Goal: Information Seeking & Learning: Get advice/opinions

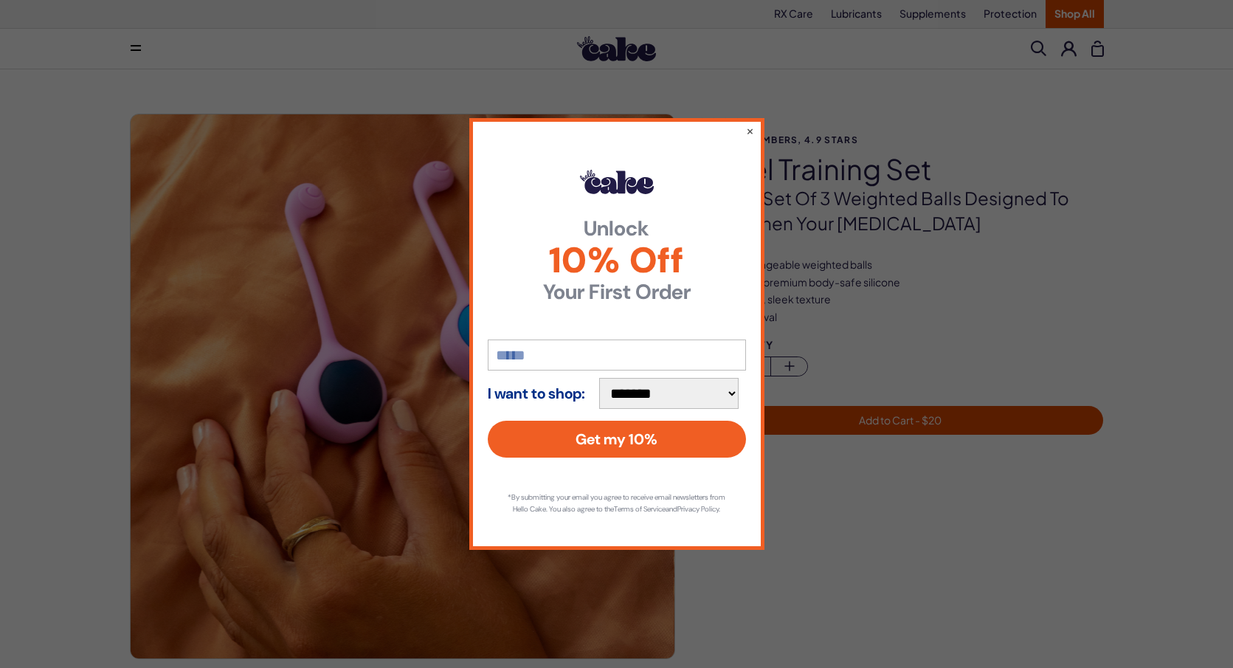
click at [743, 124] on div "**********" at bounding box center [616, 333] width 295 height 431
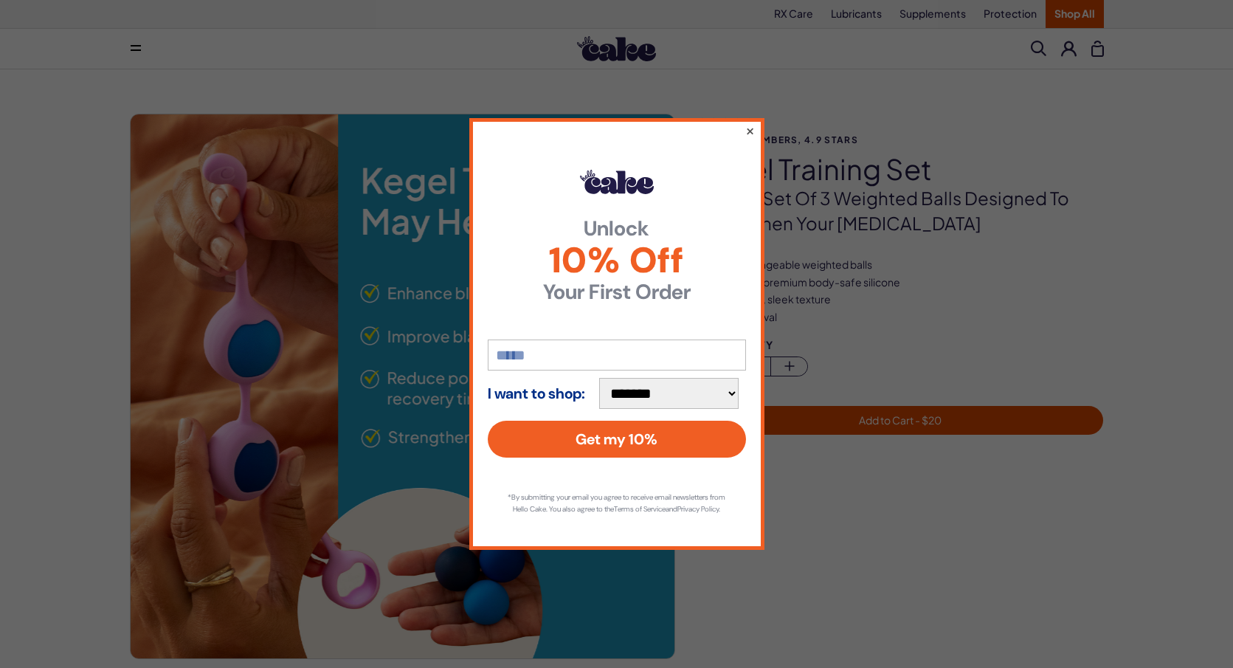
click at [749, 124] on button "×" at bounding box center [750, 131] width 10 height 18
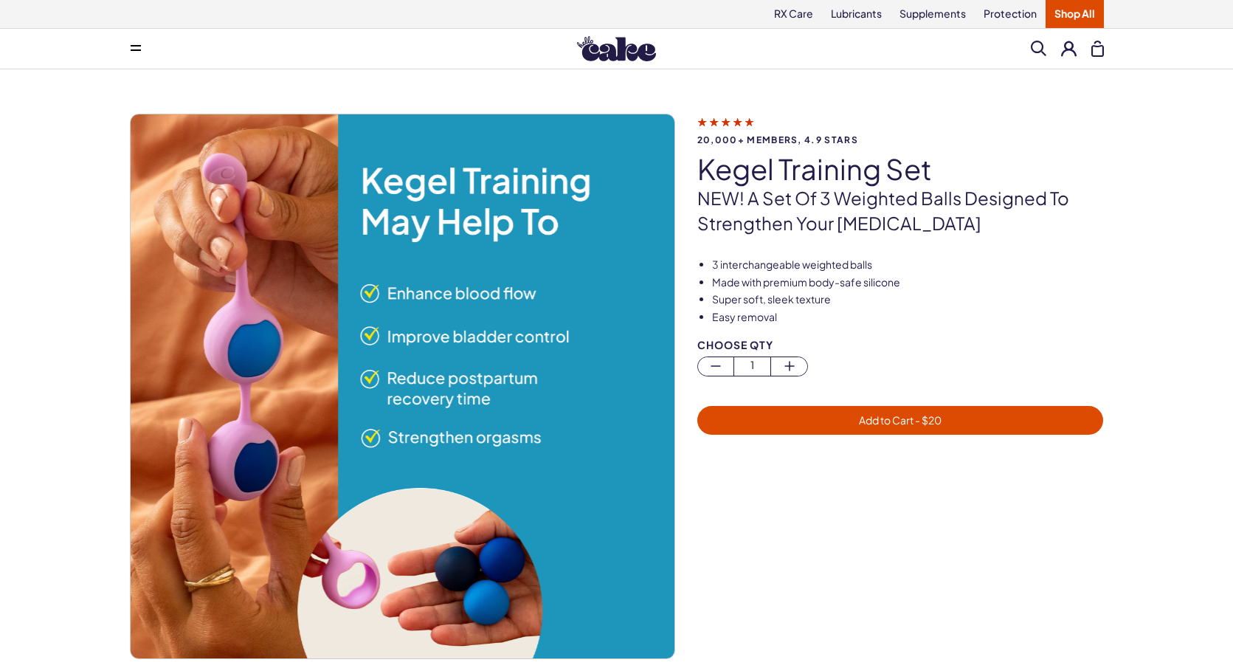
click at [734, 120] on icon at bounding box center [725, 121] width 57 height 15
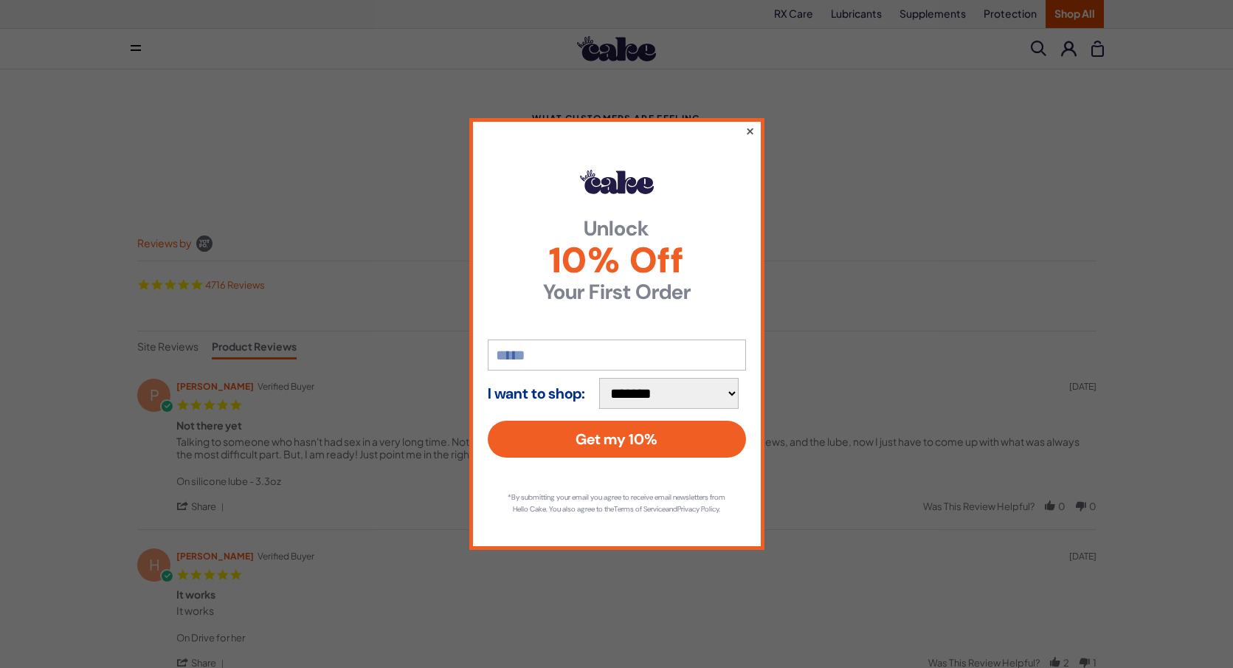
click at [752, 128] on button "×" at bounding box center [750, 131] width 10 height 18
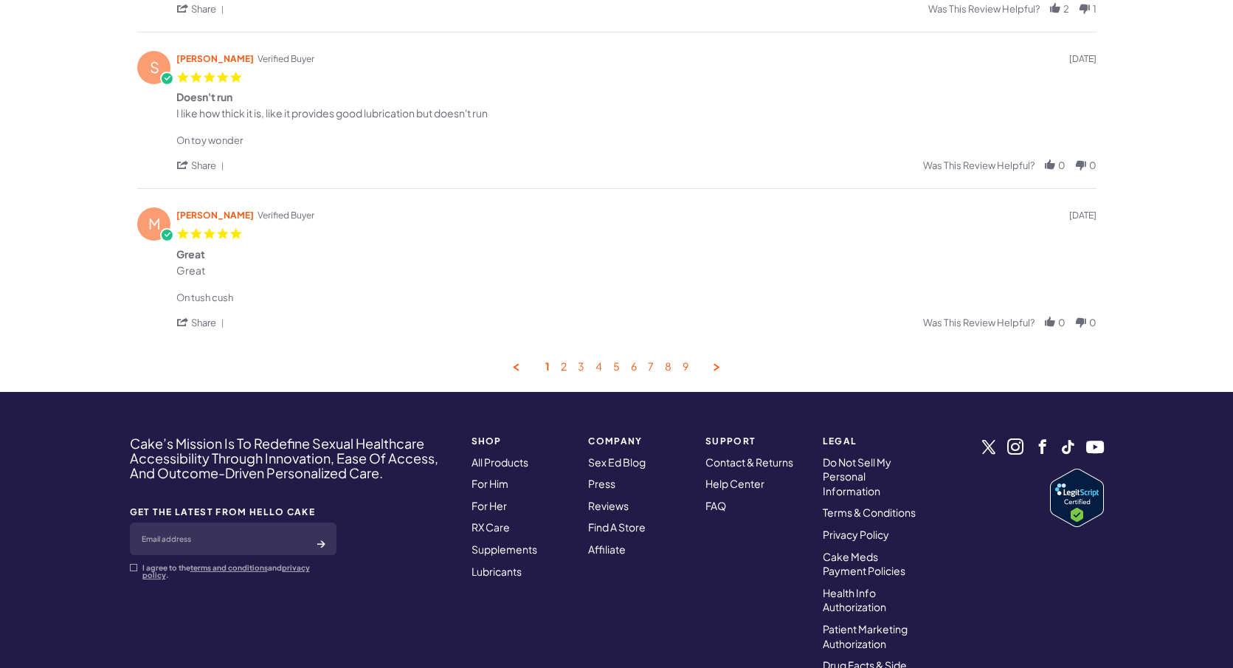
scroll to position [825, 0]
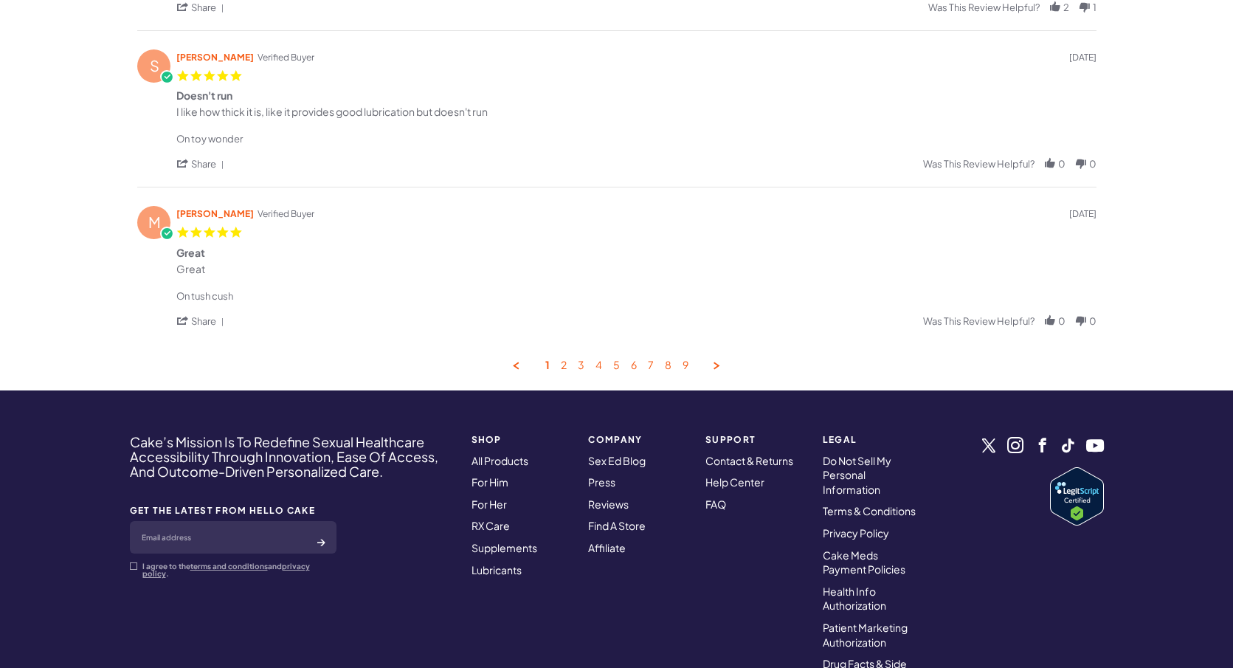
click at [568, 372] on div "1 2 3 4 5 6 7 8 9" at bounding box center [616, 366] width 959 height 14
click at [561, 370] on link "2" at bounding box center [564, 366] width 6 height 14
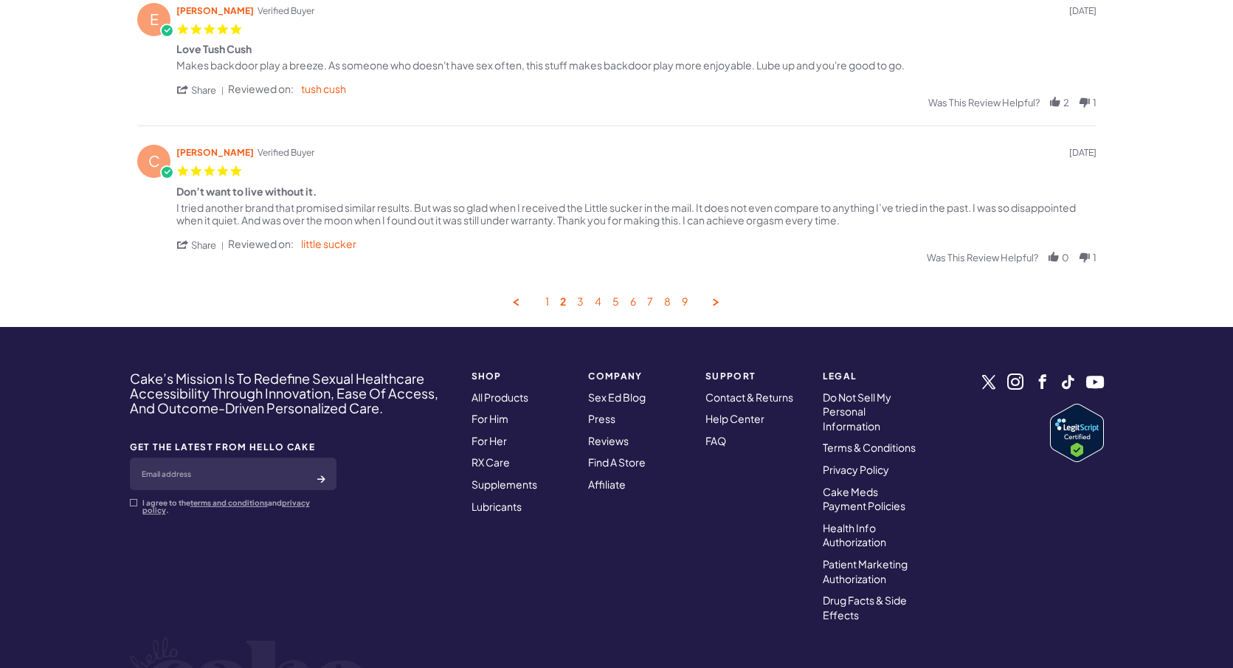
scroll to position [928, 0]
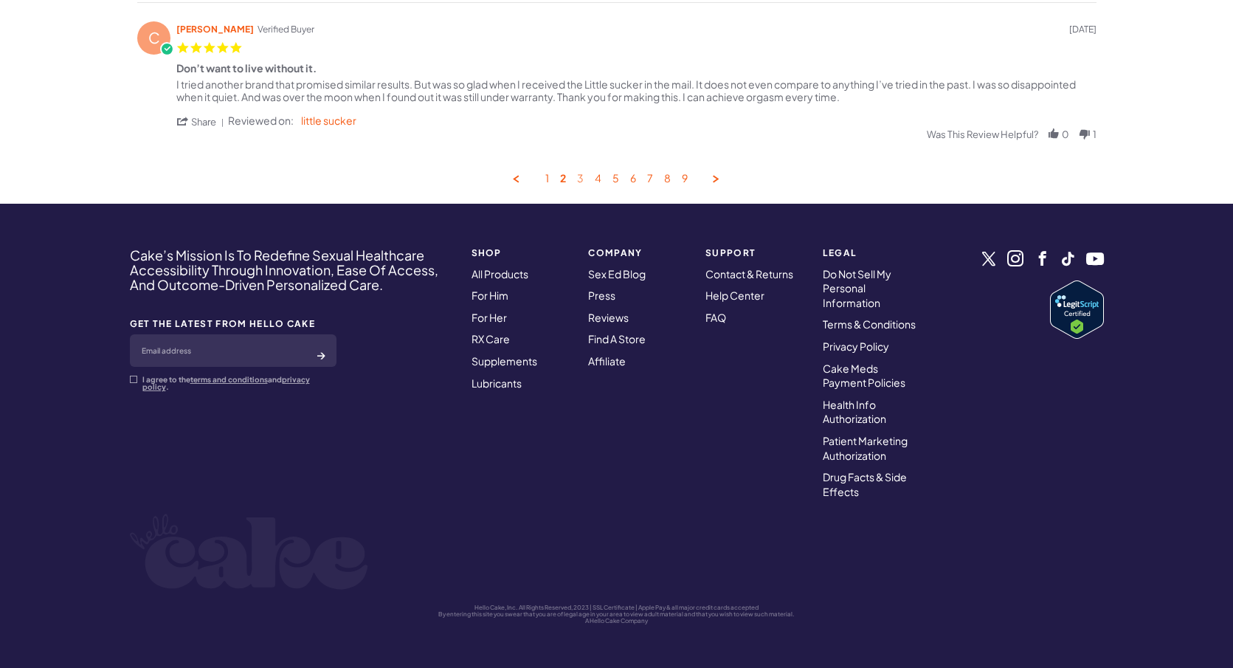
click at [579, 173] on link "3" at bounding box center [580, 179] width 7 height 14
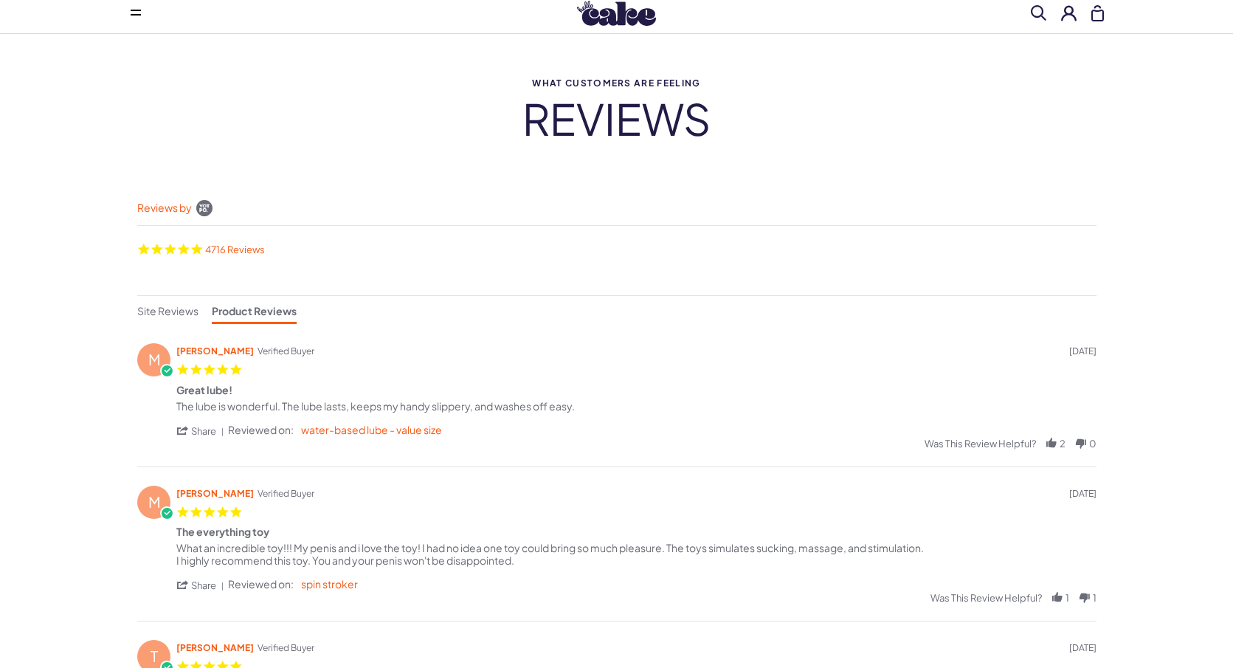
scroll to position [0, 0]
